Goal: Information Seeking & Learning: Learn about a topic

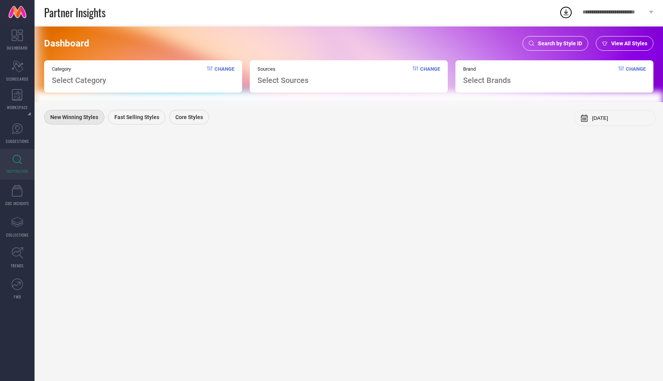
click at [562, 39] on div "Search by Style ID" at bounding box center [556, 43] width 66 height 15
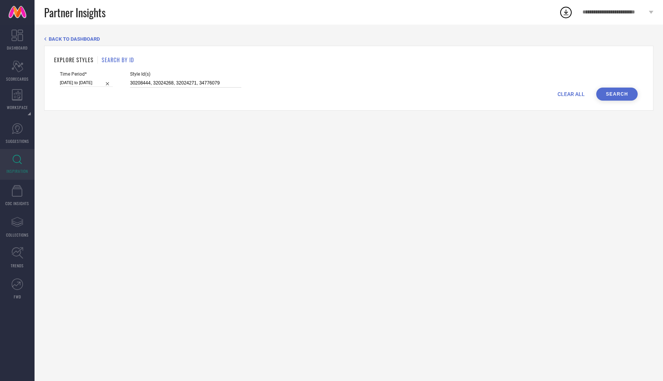
click at [166, 81] on input "30208444, 32024268, 32024271, 34776079" at bounding box center [185, 83] width 111 height 9
paste input "30541679"
type input "30541679"
click at [625, 99] on button "Search" at bounding box center [616, 93] width 41 height 13
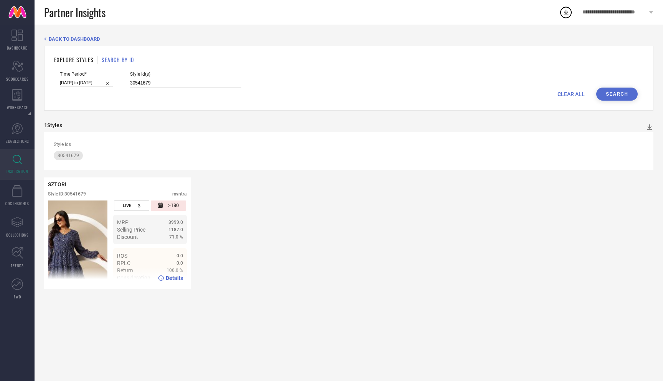
click at [168, 275] on span "Details" at bounding box center [174, 278] width 17 height 6
click at [174, 278] on span "Details" at bounding box center [174, 278] width 17 height 6
click at [76, 82] on input "16-08-2025 to 22-08-2025" at bounding box center [86, 83] width 53 height 8
select select "7"
select select "2025"
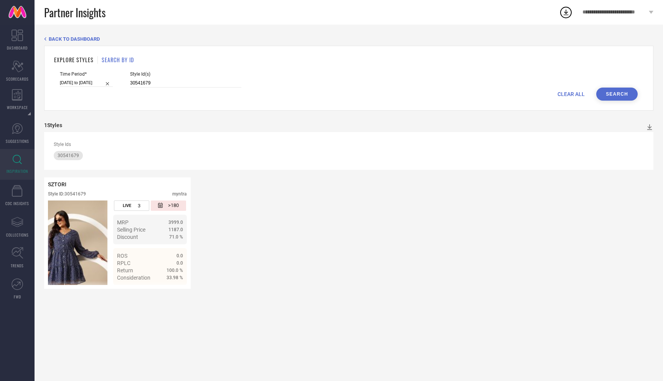
select select "8"
select select "2025"
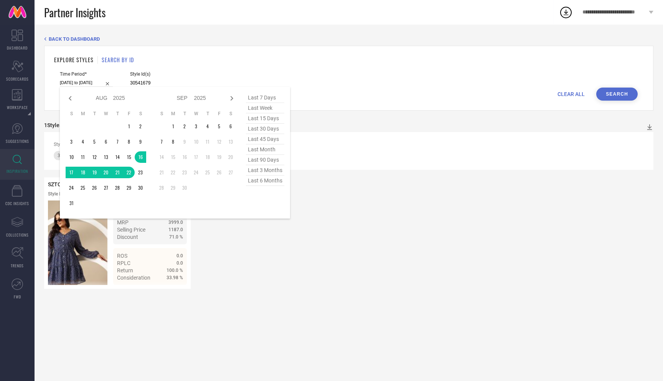
click at [265, 158] on span "last 90 days" at bounding box center [265, 160] width 38 height 10
type input "11-06-2025 to 08-09-2025"
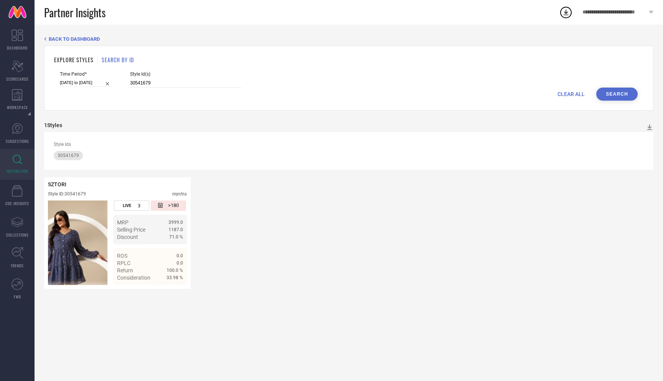
click at [623, 95] on button "Search" at bounding box center [616, 93] width 41 height 13
click at [79, 82] on input "11-06-2025 to 08-09-2025" at bounding box center [86, 83] width 53 height 8
select select "5"
select select "2025"
select select "6"
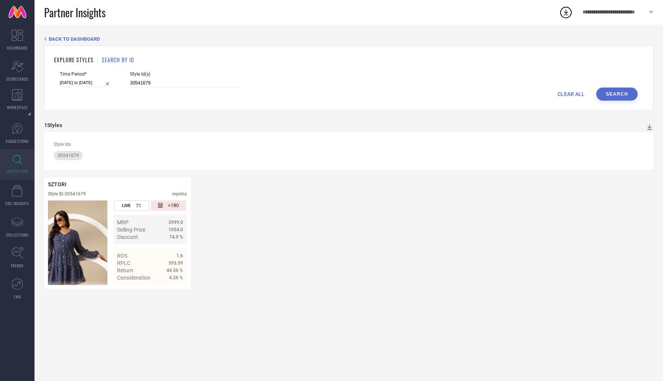
select select "2025"
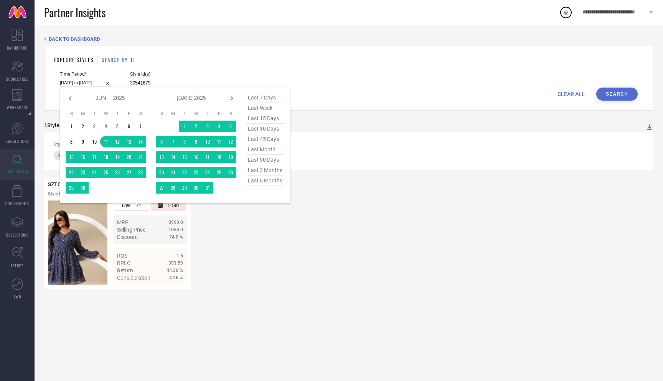
click at [272, 171] on span "last 3 months" at bounding box center [265, 170] width 38 height 10
type input "01-06-2025 to 31-08-2025"
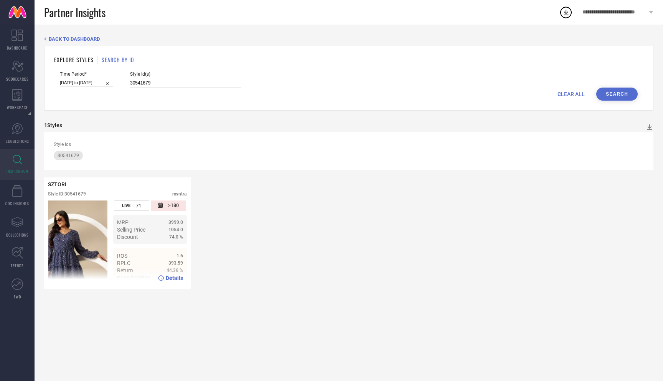
click at [170, 275] on span "Details" at bounding box center [174, 278] width 17 height 6
drag, startPoint x: 152, startPoint y: 79, endPoint x: 132, endPoint y: 80, distance: 19.2
click at [132, 80] on input "30541679" at bounding box center [185, 83] width 111 height 9
drag, startPoint x: 144, startPoint y: 83, endPoint x: 76, endPoint y: 77, distance: 68.1
click at [76, 77] on div "Time Period* 01-06-2025 to 31-08-2025 Style Id(s) 30541679" at bounding box center [349, 79] width 578 height 16
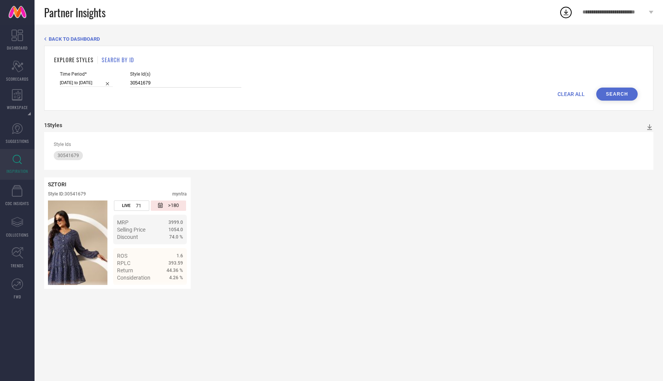
paste input "2466440"
click at [606, 94] on button "Search" at bounding box center [616, 93] width 41 height 13
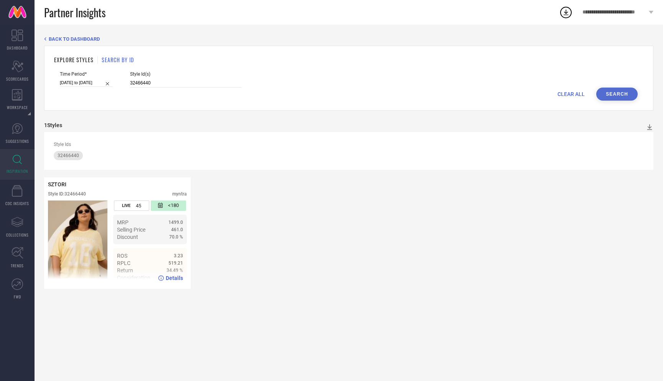
click at [173, 279] on span "Details" at bounding box center [174, 278] width 17 height 6
drag, startPoint x: 153, startPoint y: 83, endPoint x: 66, endPoint y: 76, distance: 87.7
click at [66, 76] on div "Time Period* 01-06-2025 to 31-08-2025 Style Id(s) 32466440" at bounding box center [349, 79] width 578 height 16
paste input "1825342"
click at [608, 92] on button "Search" at bounding box center [616, 93] width 41 height 13
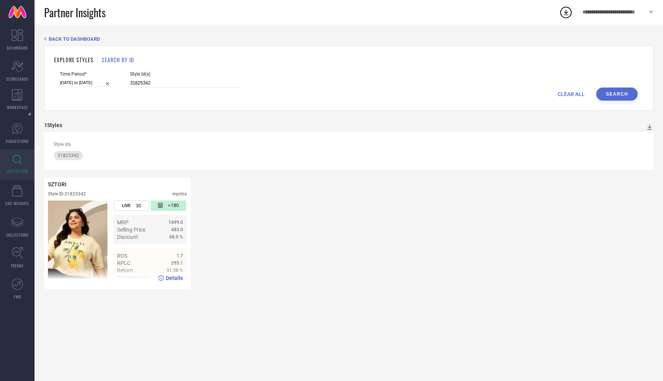
click at [168, 279] on span "Details" at bounding box center [174, 278] width 17 height 6
drag, startPoint x: 146, startPoint y: 83, endPoint x: 81, endPoint y: 82, distance: 64.9
click at [82, 82] on div "Time Period* 01-06-2025 to 31-08-2025 Style Id(s) 31825342" at bounding box center [349, 79] width 578 height 16
paste input "579684"
type input "31579684"
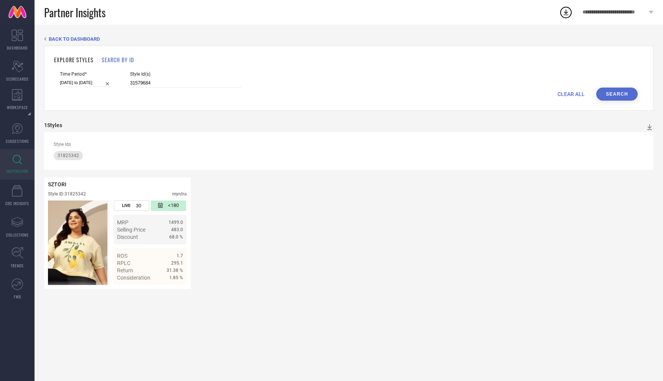
click at [609, 89] on button "Search" at bounding box center [616, 93] width 41 height 13
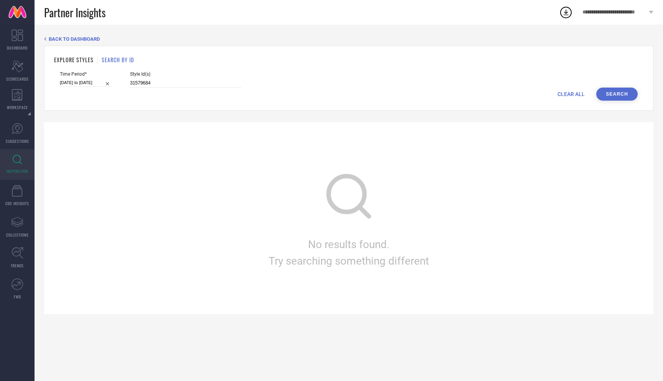
click at [77, 81] on input "01-06-2025 to 31-08-2025" at bounding box center [86, 83] width 53 height 8
select select "5"
select select "2025"
select select "6"
select select "2025"
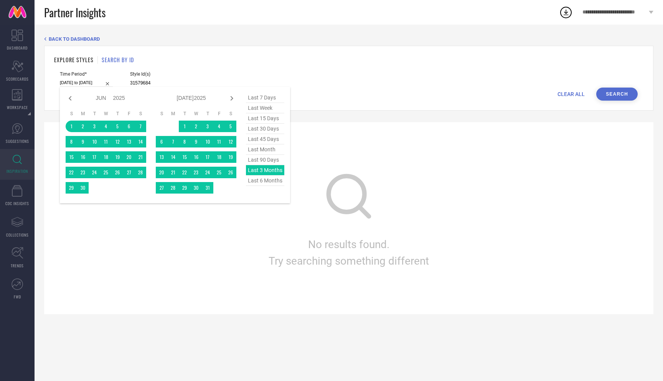
click at [255, 96] on span "last 7 days" at bounding box center [265, 97] width 38 height 10
type input "02-09-2025 to 08-09-2025"
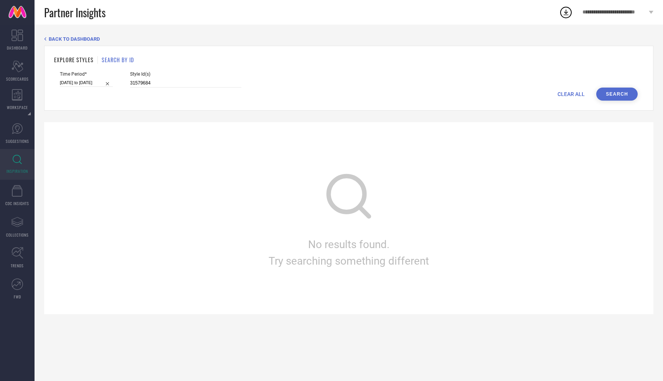
click at [611, 97] on button "Search" at bounding box center [616, 93] width 41 height 13
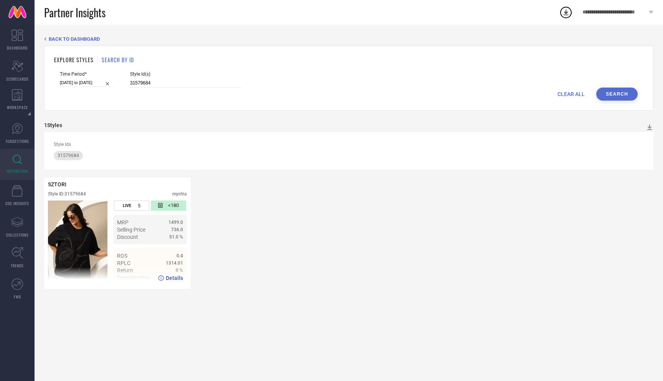
click at [170, 279] on span "Details" at bounding box center [174, 278] width 17 height 6
drag, startPoint x: 147, startPoint y: 82, endPoint x: 69, endPoint y: 81, distance: 77.5
click at [70, 81] on div "Time Period* 02-09-2025 to 08-09-2025 Style Id(s) 31579684" at bounding box center [349, 79] width 578 height 16
paste input "712"
click at [615, 93] on button "Search" at bounding box center [616, 93] width 41 height 13
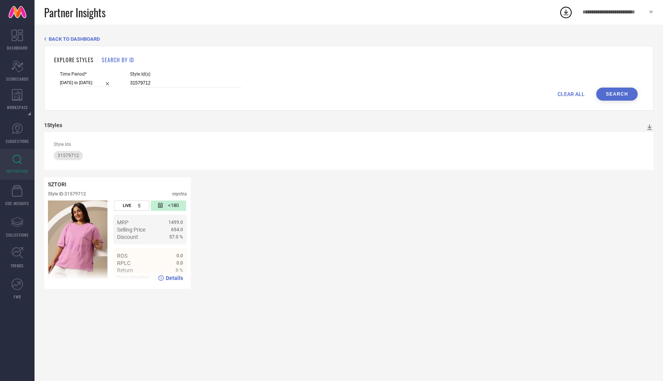
click at [169, 280] on span "Details" at bounding box center [174, 278] width 17 height 6
drag, startPoint x: 149, startPoint y: 83, endPoint x: 71, endPoint y: 79, distance: 78.4
click at [71, 80] on div "Time Period* 02-09-2025 to 08-09-2025 Style Id(s) 31579712" at bounding box center [349, 79] width 578 height 16
paste input "44"
type input "31579744"
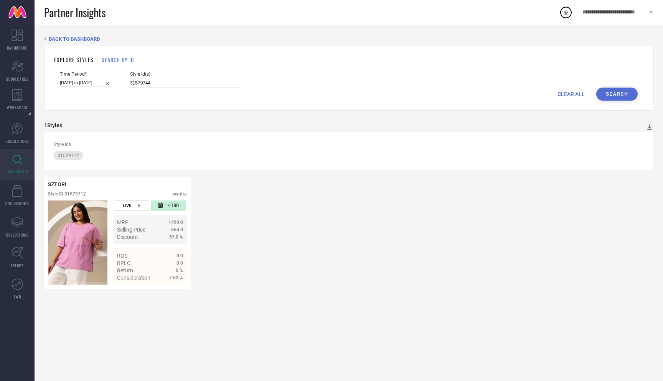
click at [610, 91] on button "Search" at bounding box center [616, 93] width 41 height 13
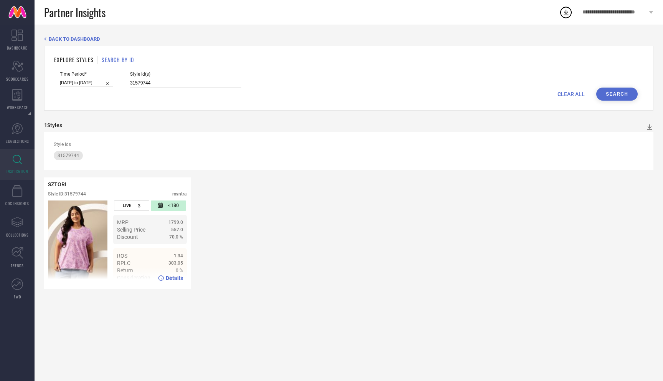
click at [172, 275] on span "Details" at bounding box center [174, 278] width 17 height 6
